Goal: Task Accomplishment & Management: Use online tool/utility

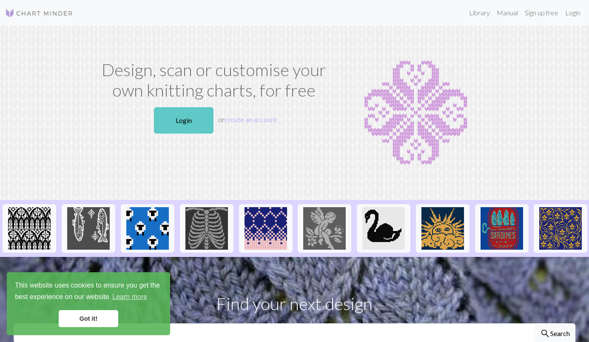
click at [183, 121] on link "Login" at bounding box center [184, 120] width 60 height 26
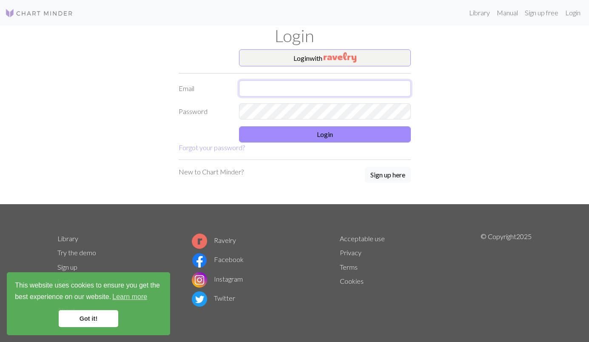
type input "taj1008@gmail.com"
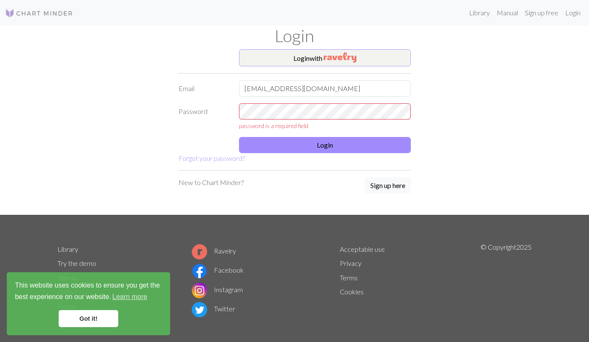
click at [340, 60] on img "button" at bounding box center [339, 57] width 33 height 10
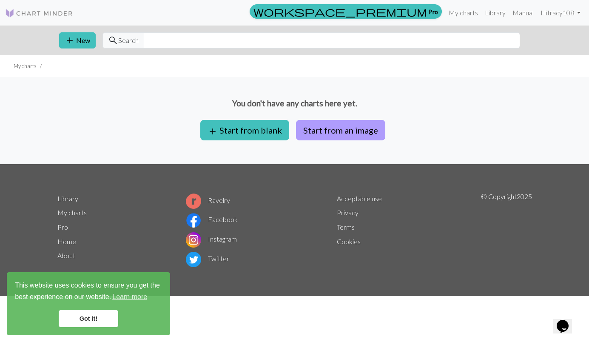
click at [334, 130] on button "Start from an image" at bounding box center [340, 130] width 89 height 20
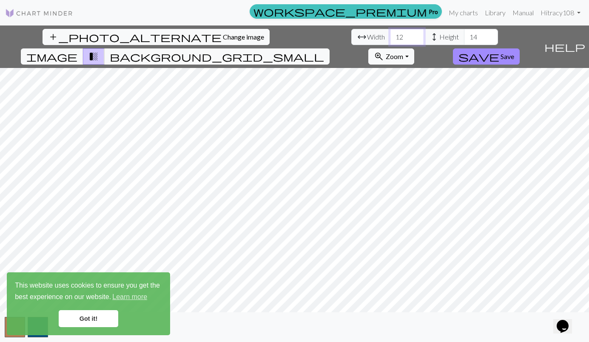
click at [390, 38] on input "11" at bounding box center [407, 37] width 34 height 16
type input "42"
click at [390, 35] on input "42" at bounding box center [407, 37] width 34 height 16
click at [324, 51] on span "background_grid_small" at bounding box center [217, 57] width 214 height 12
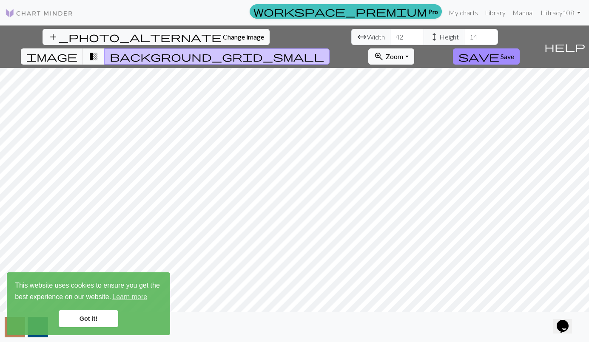
click at [99, 51] on span "transition_fade" at bounding box center [93, 57] width 10 height 12
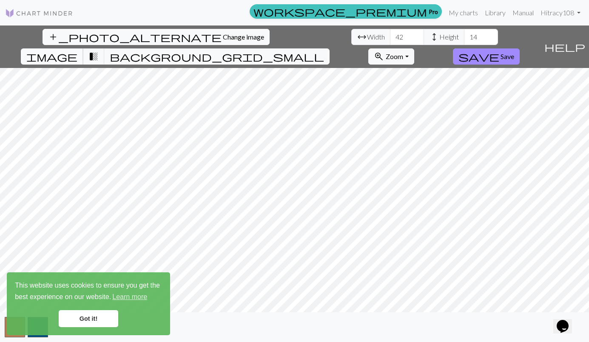
click at [77, 51] on span "image" at bounding box center [51, 57] width 51 height 12
click at [464, 34] on input "26" at bounding box center [481, 37] width 34 height 16
click at [464, 34] on input "35" at bounding box center [481, 37] width 34 height 16
click at [464, 34] on input "36" at bounding box center [481, 37] width 34 height 16
click at [464, 34] on input "37" at bounding box center [481, 37] width 34 height 16
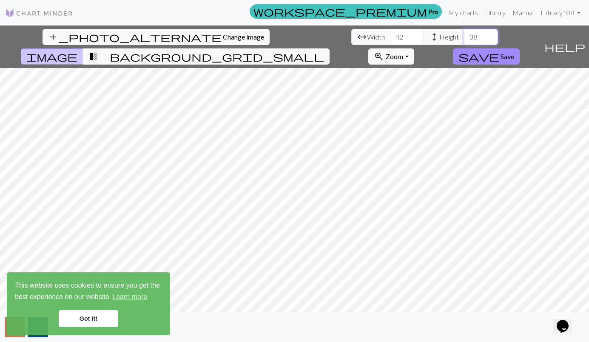
click at [464, 34] on input "38" at bounding box center [481, 37] width 34 height 16
click at [464, 34] on input "39" at bounding box center [481, 37] width 34 height 16
click at [464, 34] on input "40" at bounding box center [481, 37] width 34 height 16
click at [464, 34] on input "41" at bounding box center [481, 37] width 34 height 16
type input "42"
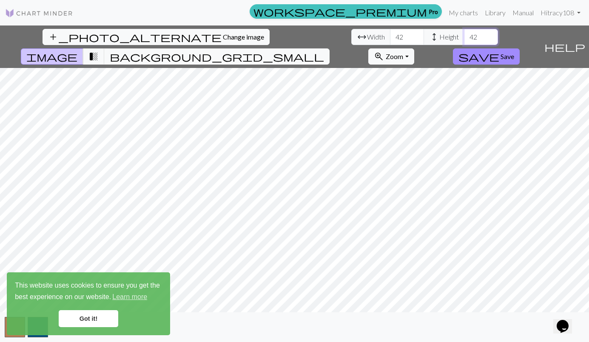
click at [464, 35] on input "42" at bounding box center [481, 37] width 34 height 16
type input "41"
click at [390, 38] on input "41" at bounding box center [407, 37] width 34 height 16
type input "41"
click at [464, 38] on input "41" at bounding box center [481, 37] width 34 height 16
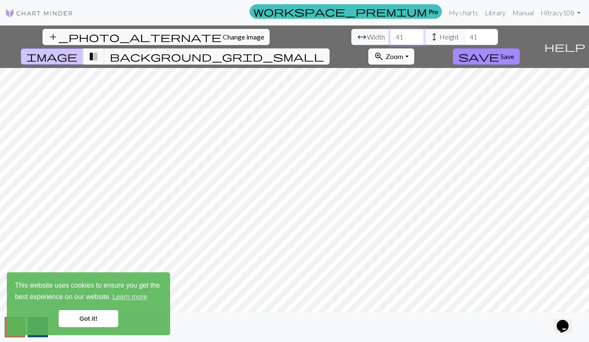
type input "40"
click at [390, 40] on input "40" at bounding box center [407, 37] width 34 height 16
type input "40"
click at [464, 40] on input "40" at bounding box center [481, 37] width 34 height 16
click at [97, 319] on link "Got it!" at bounding box center [89, 318] width 60 height 17
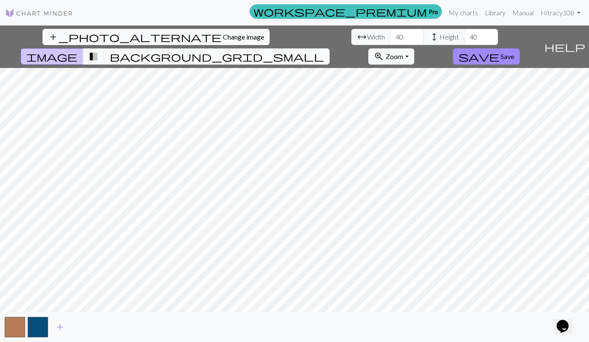
click at [324, 51] on span "background_grid_small" at bounding box center [217, 57] width 214 height 12
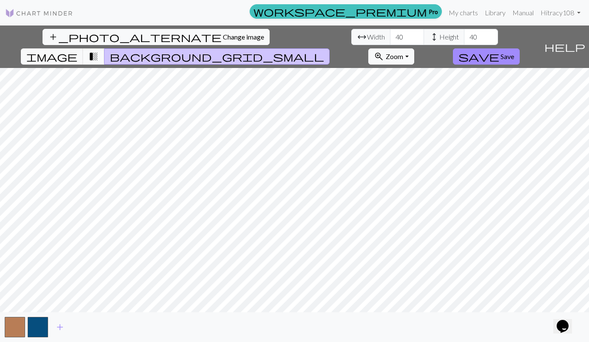
click at [99, 51] on span "transition_fade" at bounding box center [93, 57] width 10 height 12
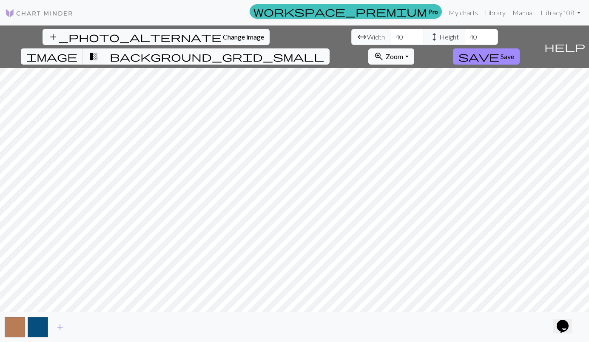
click at [324, 51] on span "background_grid_small" at bounding box center [217, 57] width 214 height 12
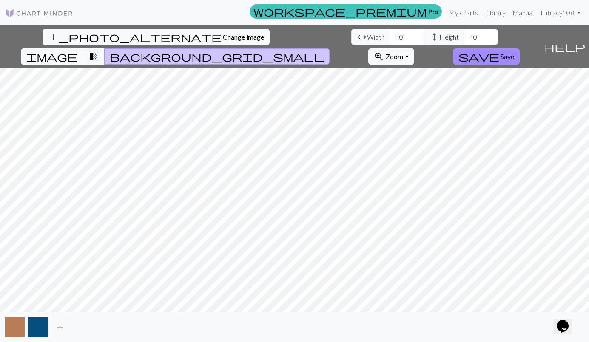
click at [77, 51] on span "image" at bounding box center [51, 57] width 51 height 12
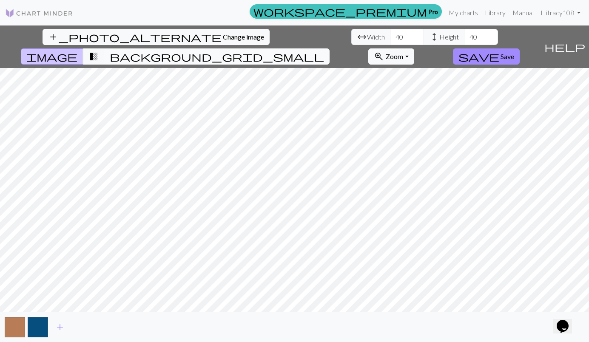
click at [324, 51] on span "background_grid_small" at bounding box center [217, 57] width 214 height 12
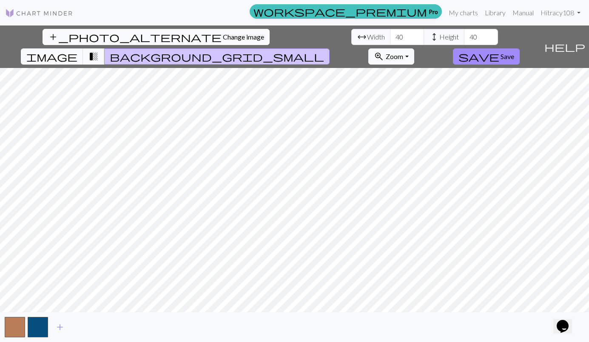
click at [99, 51] on span "transition_fade" at bounding box center [93, 57] width 10 height 12
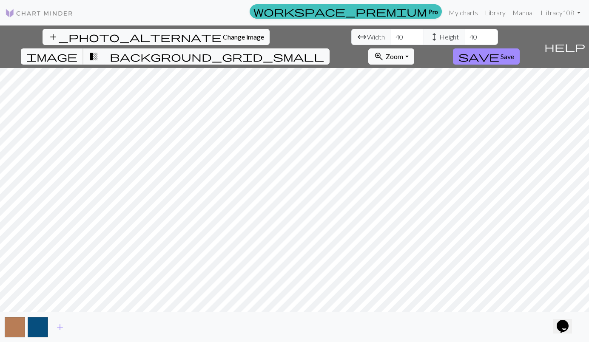
click at [77, 51] on span "image" at bounding box center [51, 57] width 51 height 12
click at [61, 327] on span "add" at bounding box center [60, 327] width 10 height 12
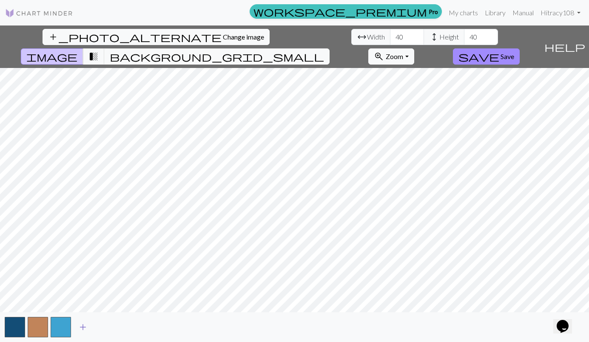
click at [83, 326] on span "add" at bounding box center [83, 327] width 10 height 12
click at [517, 10] on link "Manual" at bounding box center [523, 12] width 28 height 17
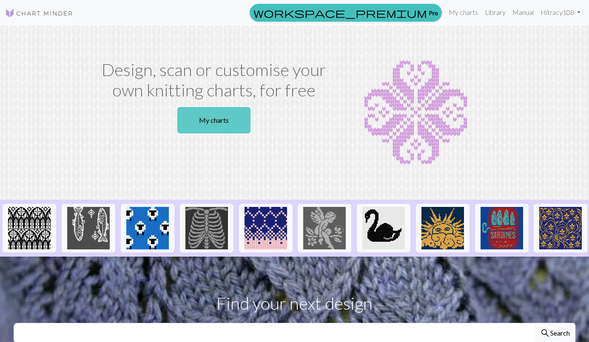
click at [209, 116] on link "My charts" at bounding box center [213, 120] width 73 height 26
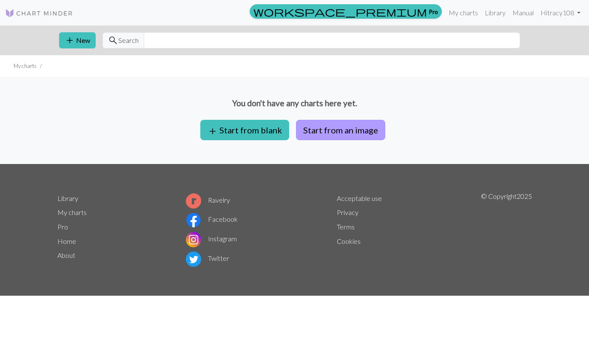
click at [331, 126] on button "Start from an image" at bounding box center [340, 130] width 89 height 20
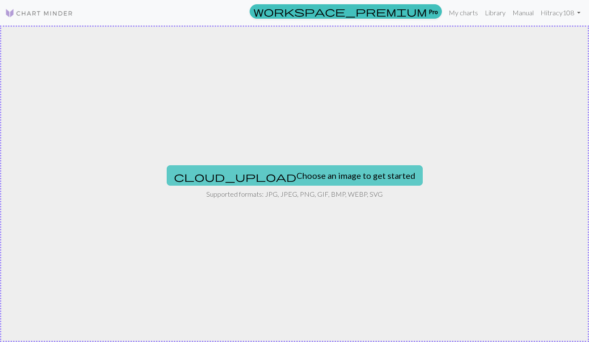
click at [270, 176] on button "cloud_upload Choose an image to get started" at bounding box center [295, 175] width 256 height 20
type input "C:\fakepath\IMG_1964.jpeg"
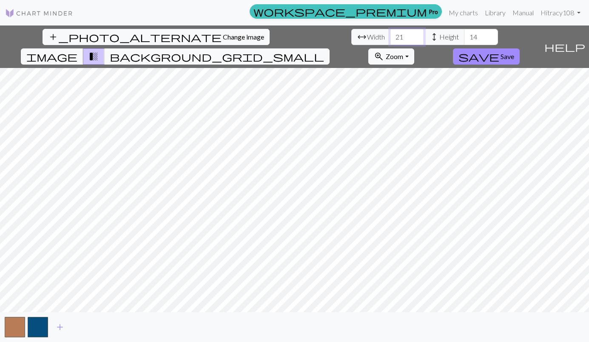
click at [390, 34] on input "21" at bounding box center [407, 37] width 34 height 16
click at [390, 34] on input "22" at bounding box center [407, 37] width 34 height 16
click at [390, 34] on input "23" at bounding box center [407, 37] width 34 height 16
click at [390, 34] on input "24" at bounding box center [407, 37] width 34 height 16
click at [390, 34] on input "25" at bounding box center [407, 37] width 34 height 16
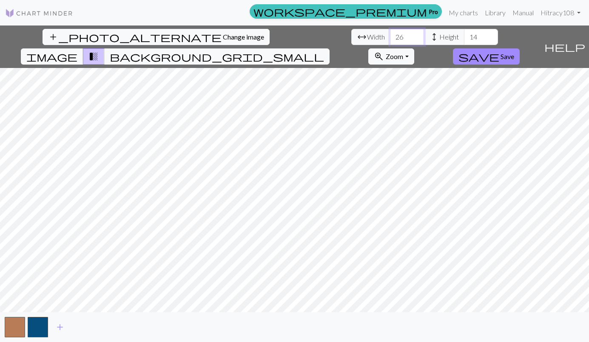
click at [390, 34] on input "26" at bounding box center [407, 37] width 34 height 16
click at [390, 34] on input "27" at bounding box center [407, 37] width 34 height 16
click at [390, 34] on input "28" at bounding box center [407, 37] width 34 height 16
click at [390, 34] on input "29" at bounding box center [407, 37] width 34 height 16
click at [390, 34] on input "30" at bounding box center [407, 37] width 34 height 16
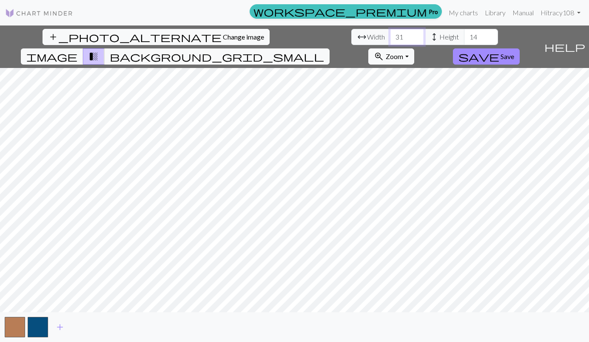
click at [390, 34] on input "31" at bounding box center [407, 37] width 34 height 16
click at [390, 34] on input "32" at bounding box center [407, 37] width 34 height 16
click at [390, 34] on input "33" at bounding box center [407, 37] width 34 height 16
click at [390, 34] on input "34" at bounding box center [407, 37] width 34 height 16
click at [390, 34] on input "35" at bounding box center [407, 37] width 34 height 16
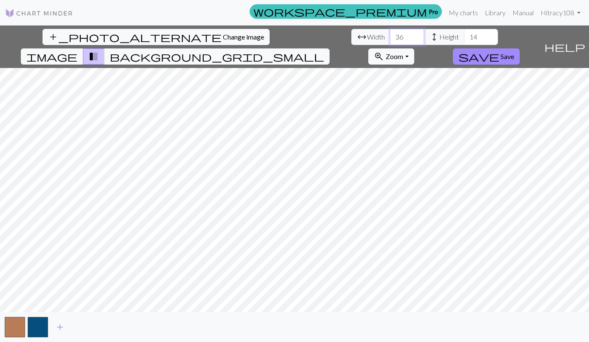
click at [390, 34] on input "36" at bounding box center [407, 37] width 34 height 16
click at [390, 34] on input "37" at bounding box center [407, 37] width 34 height 16
click at [390, 34] on input "38" at bounding box center [407, 37] width 34 height 16
click at [390, 34] on input "39" at bounding box center [407, 37] width 34 height 16
type input "40"
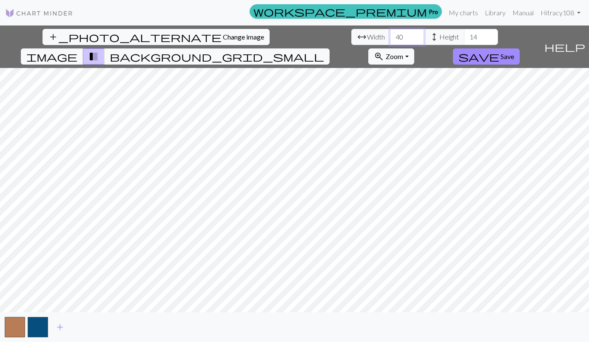
click at [390, 34] on input "40" at bounding box center [407, 37] width 34 height 16
click at [464, 36] on input "15" at bounding box center [481, 37] width 34 height 16
click at [464, 36] on input "16" at bounding box center [481, 37] width 34 height 16
click at [464, 36] on input "17" at bounding box center [481, 37] width 34 height 16
click at [464, 36] on input "18" at bounding box center [481, 37] width 34 height 16
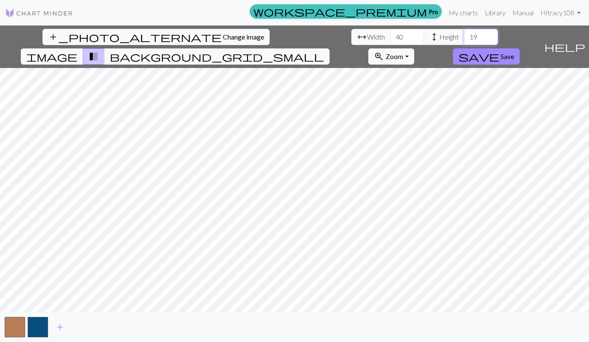
click at [464, 36] on input "19" at bounding box center [481, 37] width 34 height 16
click at [464, 36] on input "20" at bounding box center [481, 37] width 34 height 16
click at [464, 36] on input "21" at bounding box center [481, 37] width 34 height 16
click at [464, 36] on input "22" at bounding box center [481, 37] width 34 height 16
click at [464, 36] on input "23" at bounding box center [481, 37] width 34 height 16
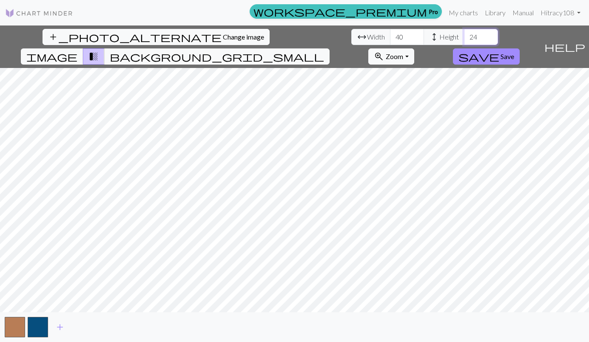
click at [464, 36] on input "24" at bounding box center [481, 37] width 34 height 16
click at [464, 36] on input "25" at bounding box center [481, 37] width 34 height 16
click at [464, 36] on input "26" at bounding box center [481, 37] width 34 height 16
click at [464, 36] on input "27" at bounding box center [481, 37] width 34 height 16
click at [464, 36] on input "28" at bounding box center [481, 37] width 34 height 16
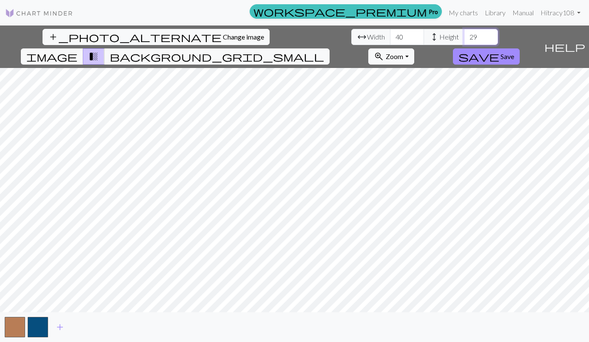
click at [464, 36] on input "29" at bounding box center [481, 37] width 34 height 16
click at [464, 36] on input "30" at bounding box center [481, 37] width 34 height 16
click at [464, 36] on input "31" at bounding box center [481, 37] width 34 height 16
click at [464, 36] on input "32" at bounding box center [481, 37] width 34 height 16
click at [464, 36] on input "33" at bounding box center [481, 37] width 34 height 16
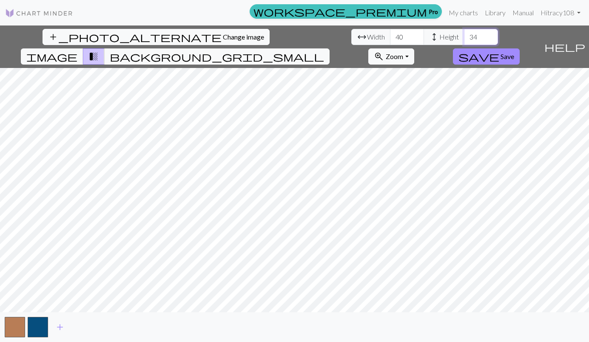
click at [464, 36] on input "34" at bounding box center [481, 37] width 34 height 16
click at [464, 36] on input "35" at bounding box center [481, 37] width 34 height 16
click at [464, 36] on input "36" at bounding box center [481, 37] width 34 height 16
click at [464, 36] on input "37" at bounding box center [481, 37] width 34 height 16
click at [464, 36] on input "38" at bounding box center [481, 37] width 34 height 16
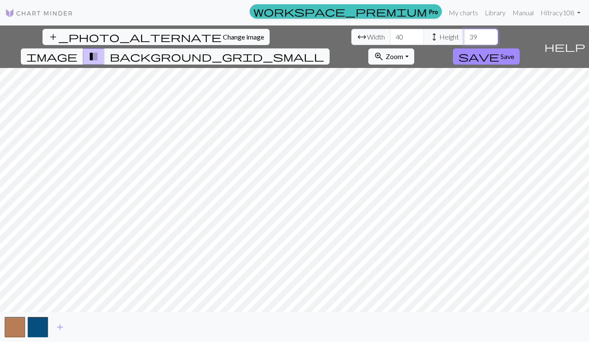
click at [464, 36] on input "39" at bounding box center [481, 37] width 34 height 16
type input "40"
click at [464, 36] on input "40" at bounding box center [481, 37] width 34 height 16
click at [293, 327] on div "add_photo_alternate Change image arrow_range Width 40 height Height 40 image tr…" at bounding box center [294, 184] width 589 height 317
click at [390, 34] on input "41" at bounding box center [407, 37] width 34 height 16
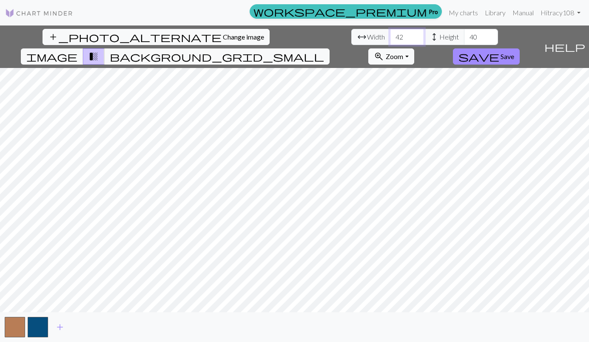
click at [390, 34] on input "42" at bounding box center [407, 37] width 34 height 16
type input "43"
click at [390, 34] on input "43" at bounding box center [407, 37] width 34 height 16
click at [464, 35] on input "41" at bounding box center [481, 37] width 34 height 16
click at [464, 34] on input "42" at bounding box center [481, 37] width 34 height 16
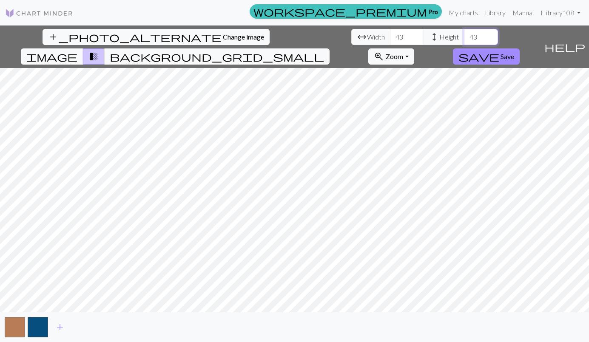
click at [464, 33] on input "43" at bounding box center [481, 37] width 34 height 16
type input "44"
click at [464, 33] on input "44" at bounding box center [481, 37] width 34 height 16
